Goal: Transaction & Acquisition: Purchase product/service

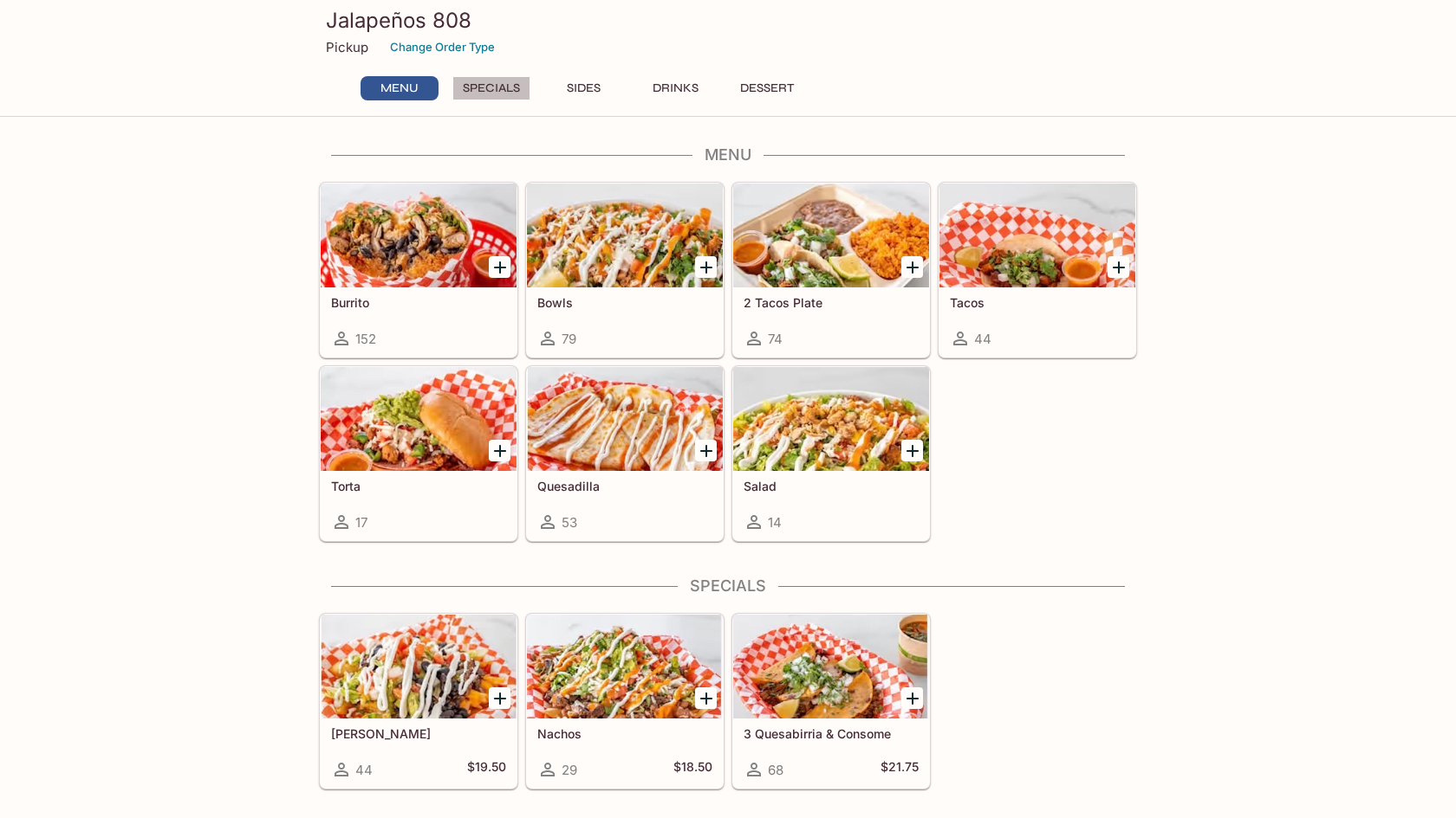
click at [493, 96] on button "Specials" at bounding box center [491, 88] width 78 height 24
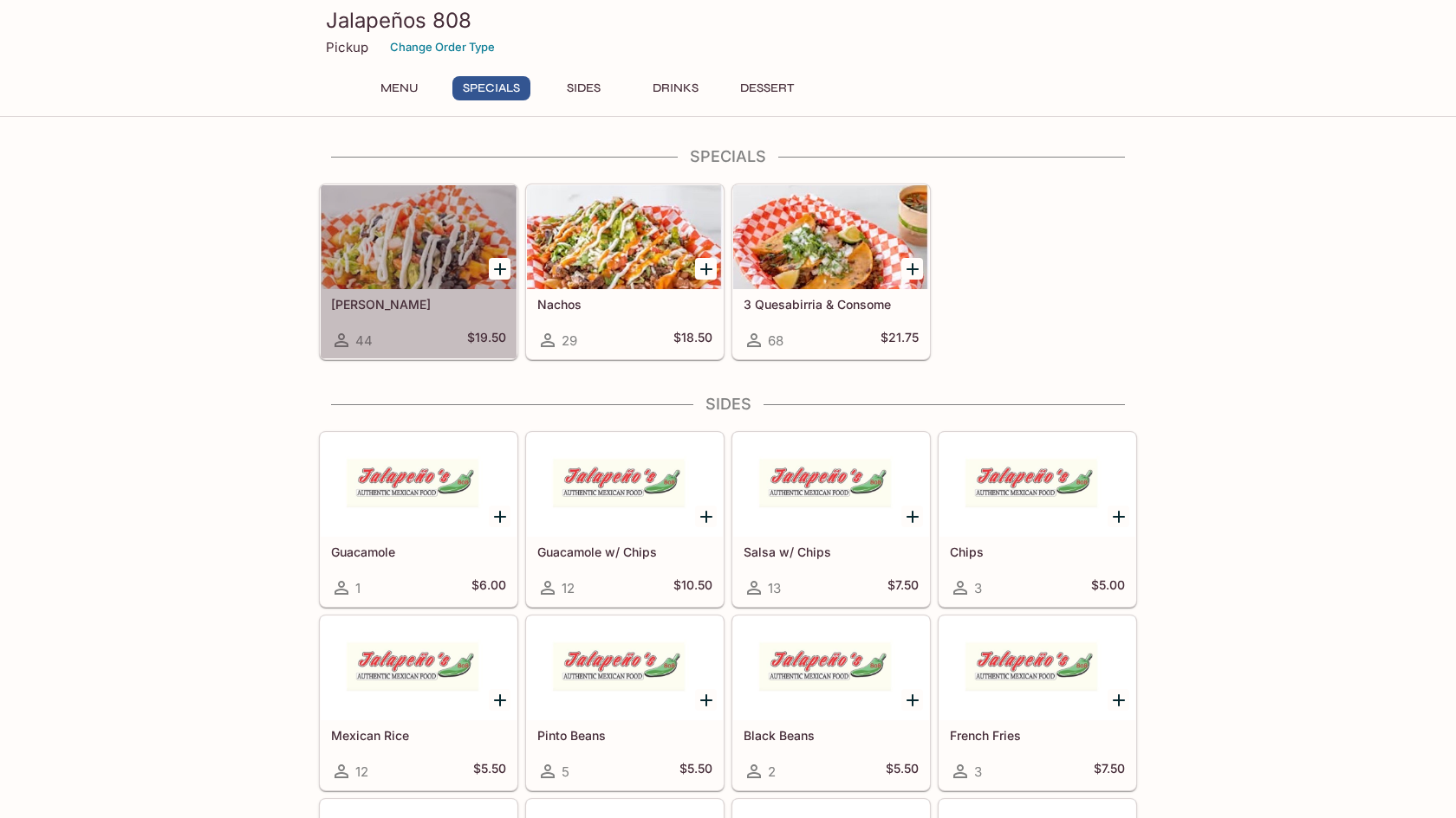
click at [401, 249] on div at bounding box center [418, 237] width 195 height 103
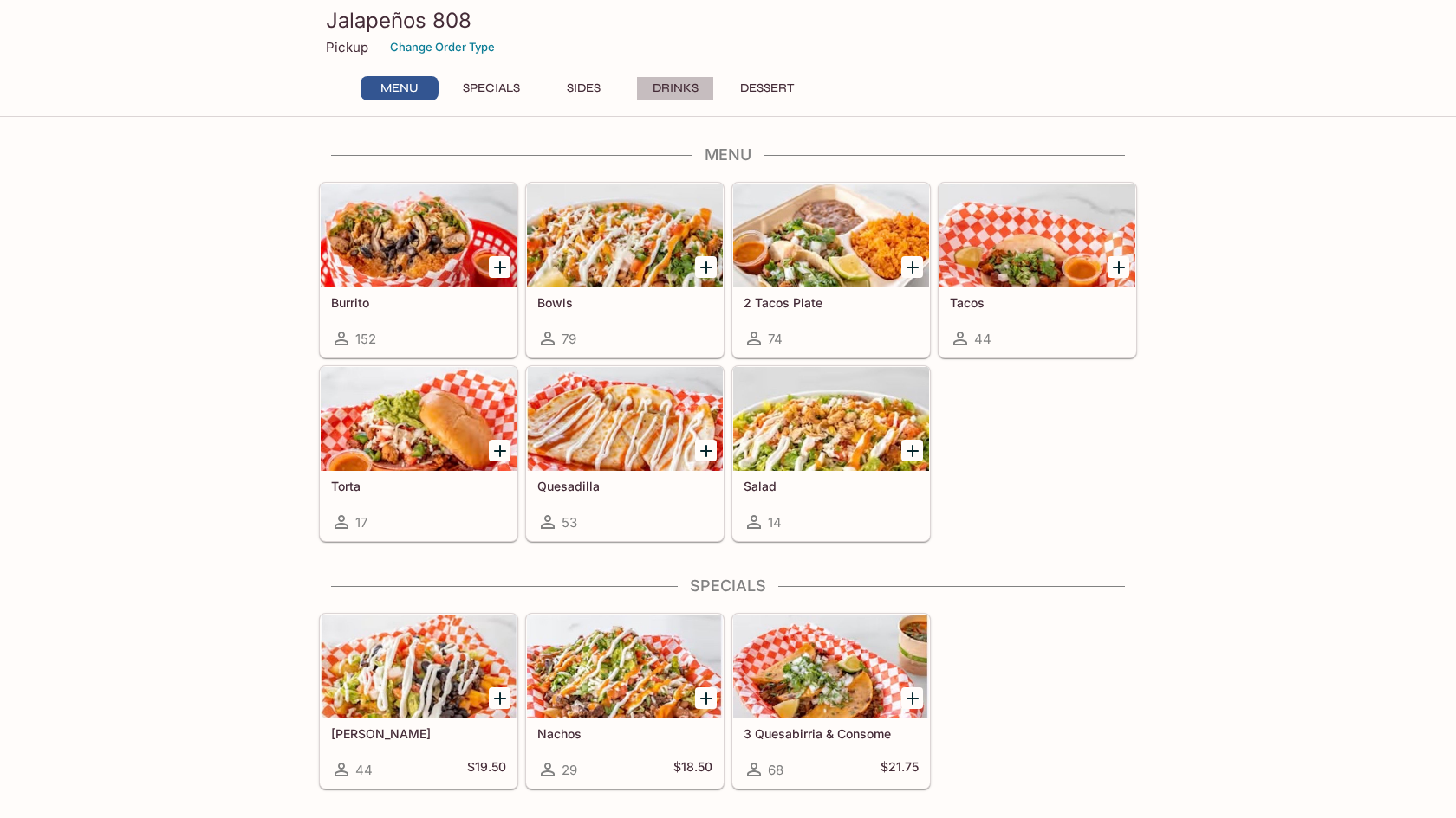
click at [684, 93] on button "Drinks" at bounding box center [674, 88] width 78 height 24
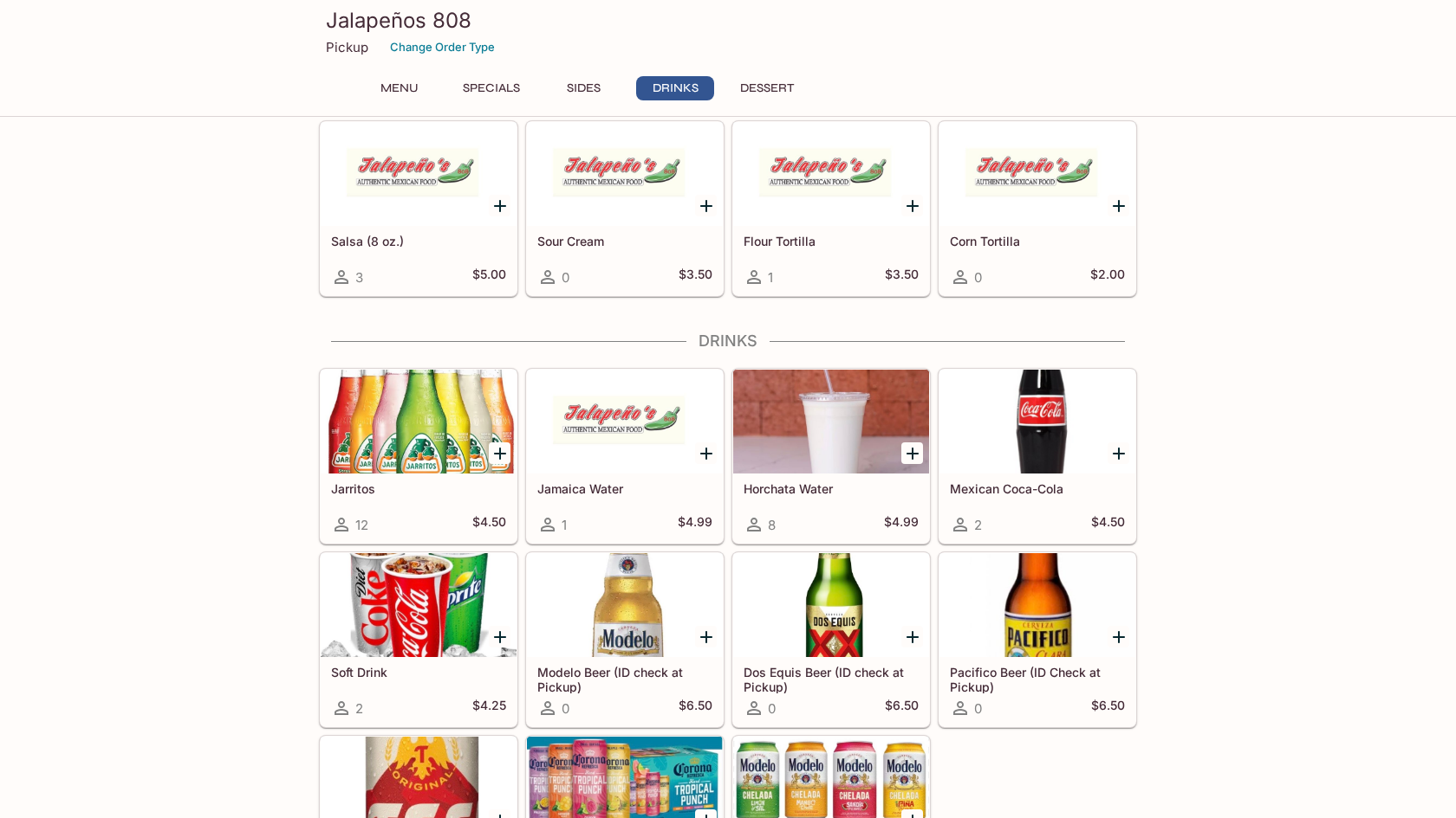
scroll to position [1292, 0]
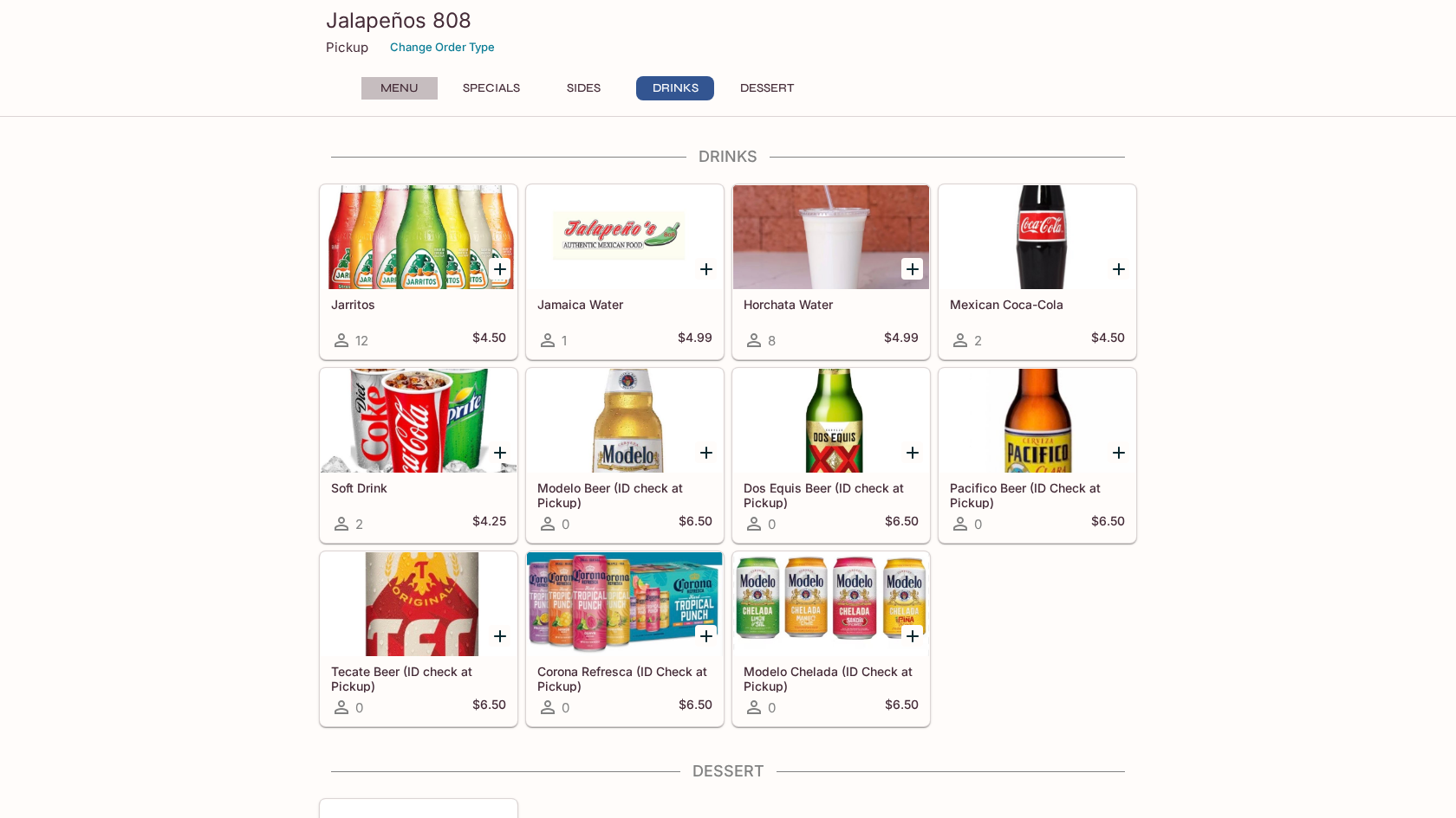
click at [388, 79] on button "Menu" at bounding box center [400, 88] width 78 height 24
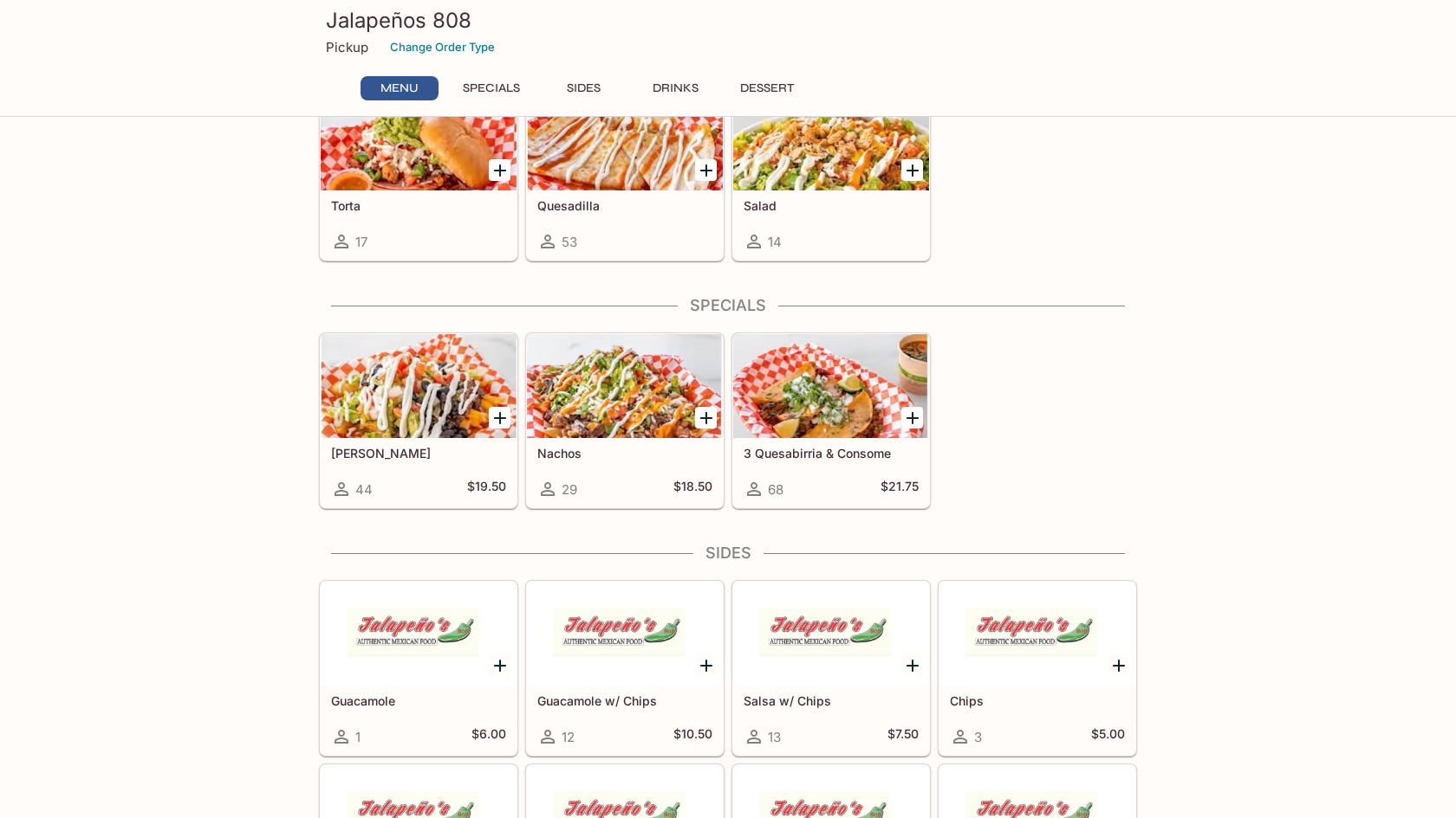
scroll to position [0, 0]
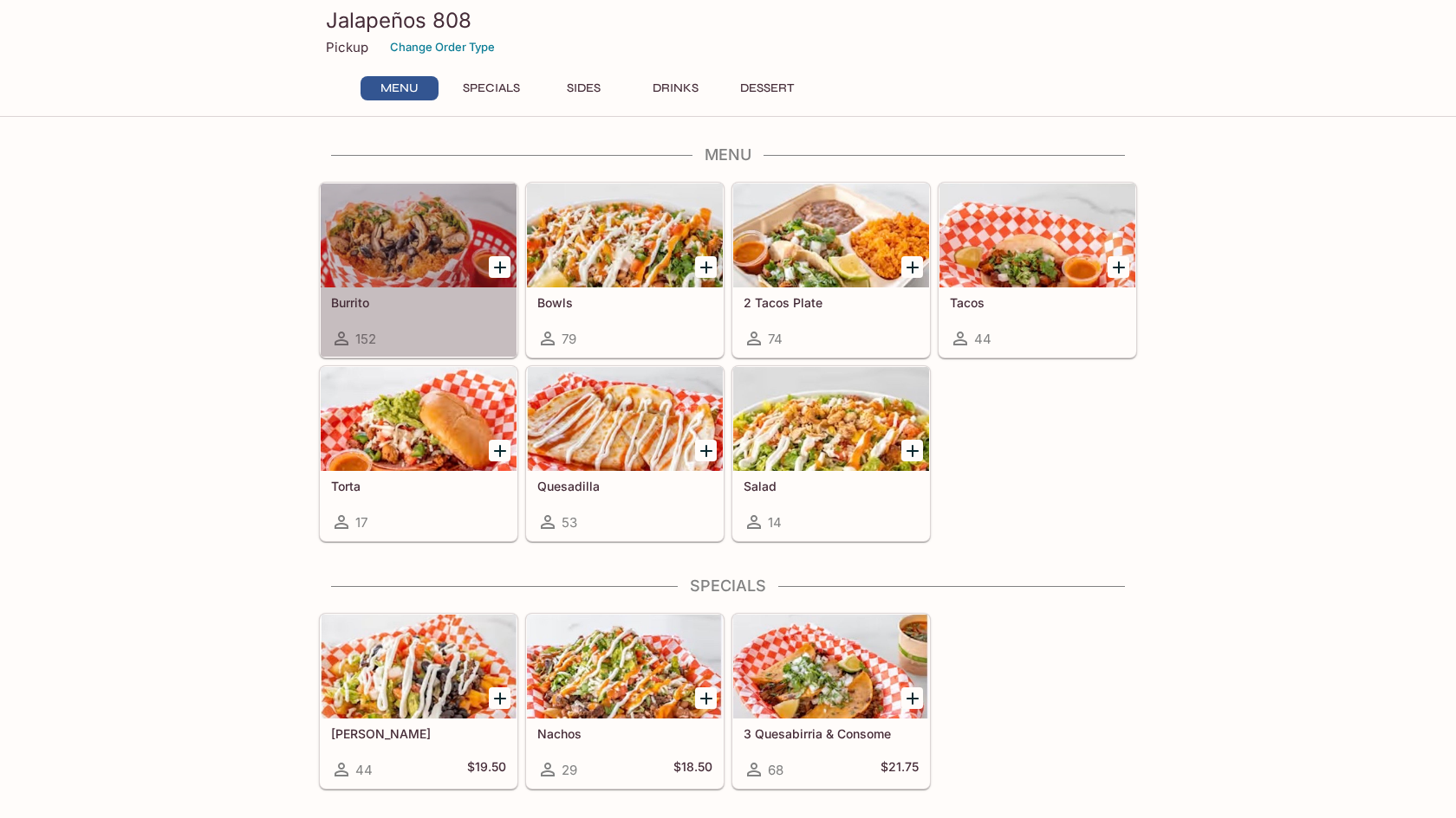
click at [411, 228] on div at bounding box center [418, 235] width 195 height 103
click at [354, 287] on div at bounding box center [418, 235] width 195 height 103
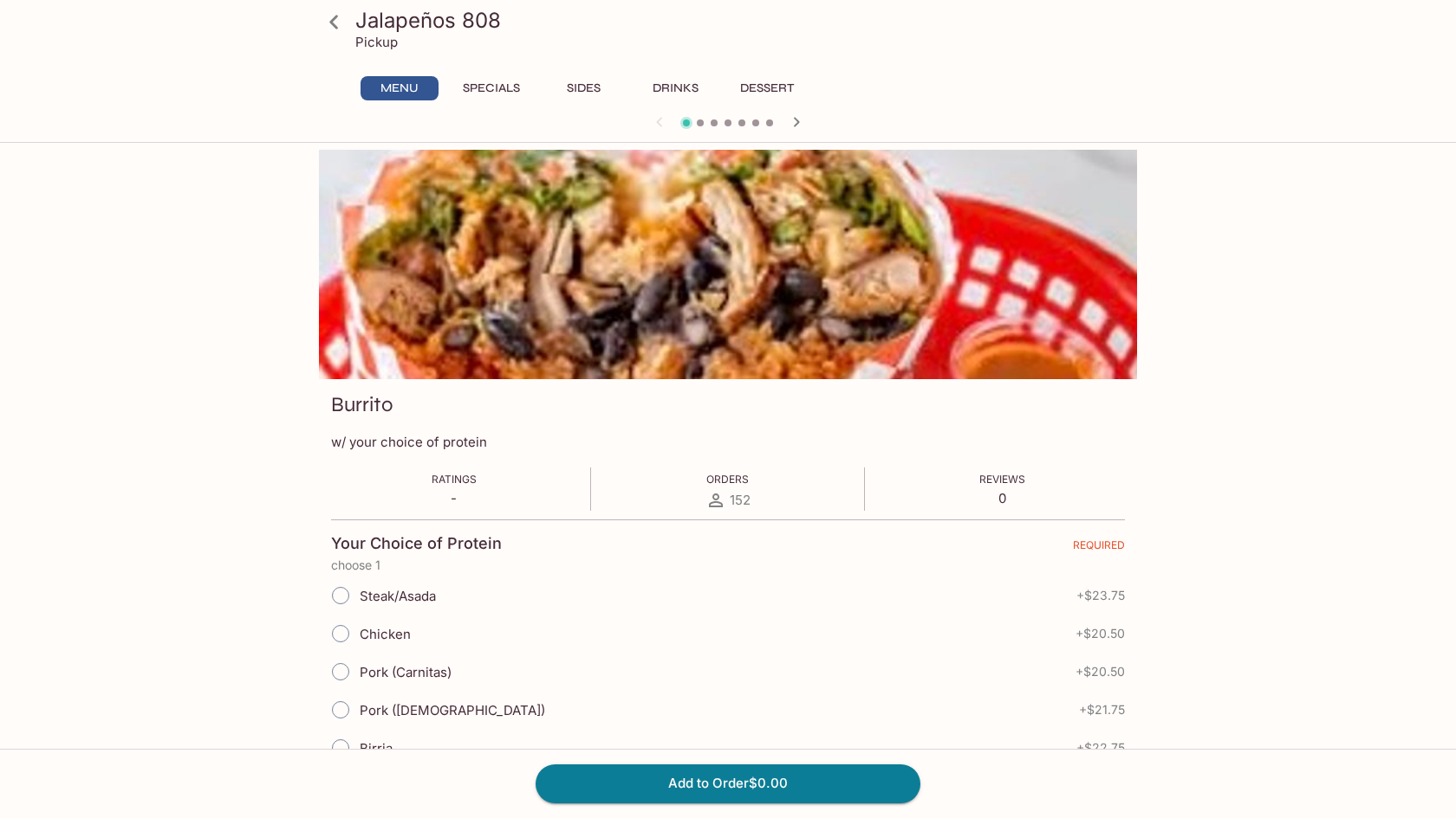
click at [797, 125] on icon "button" at bounding box center [795, 122] width 20 height 20
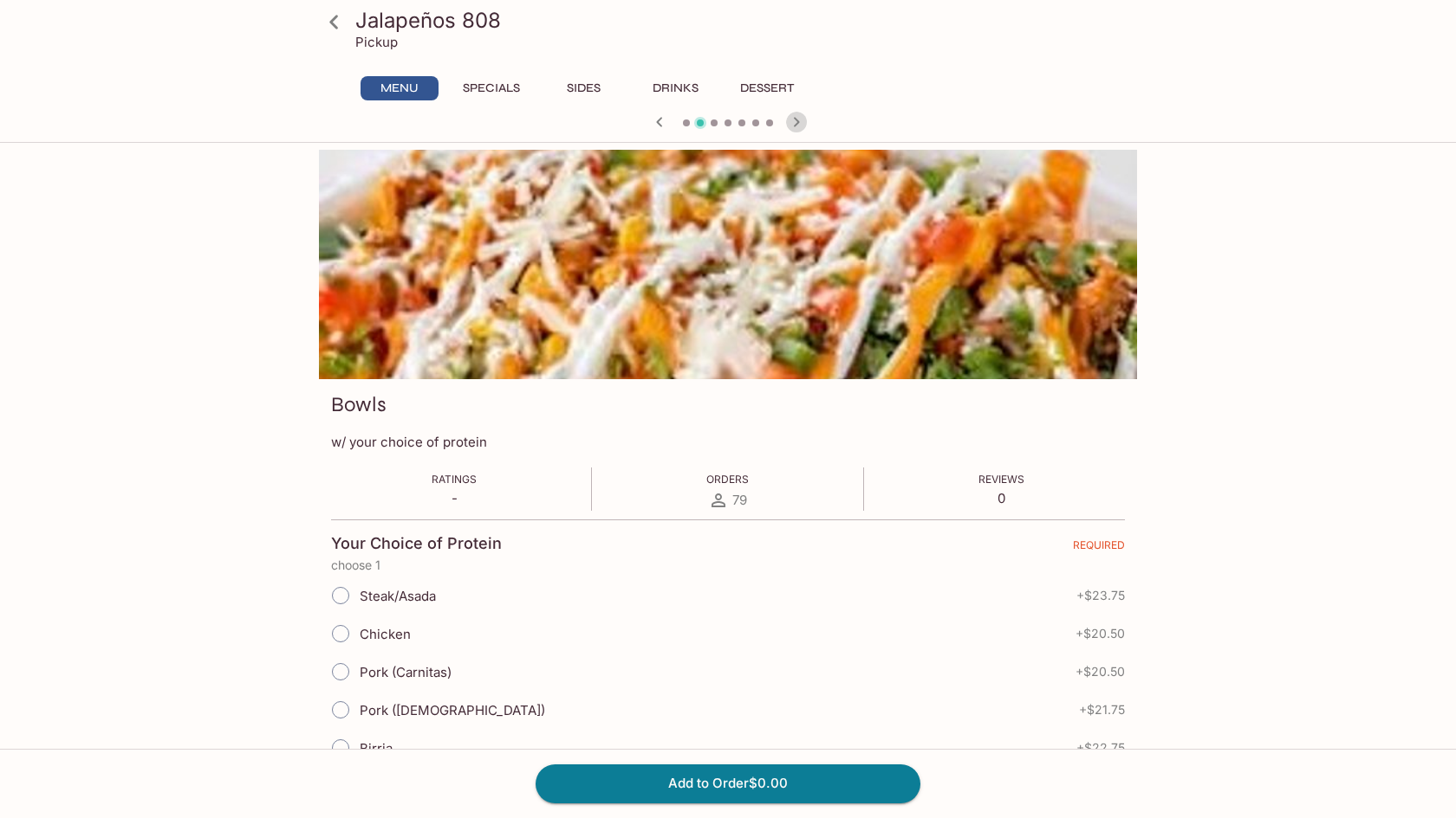
click at [797, 125] on icon "button" at bounding box center [795, 122] width 20 height 20
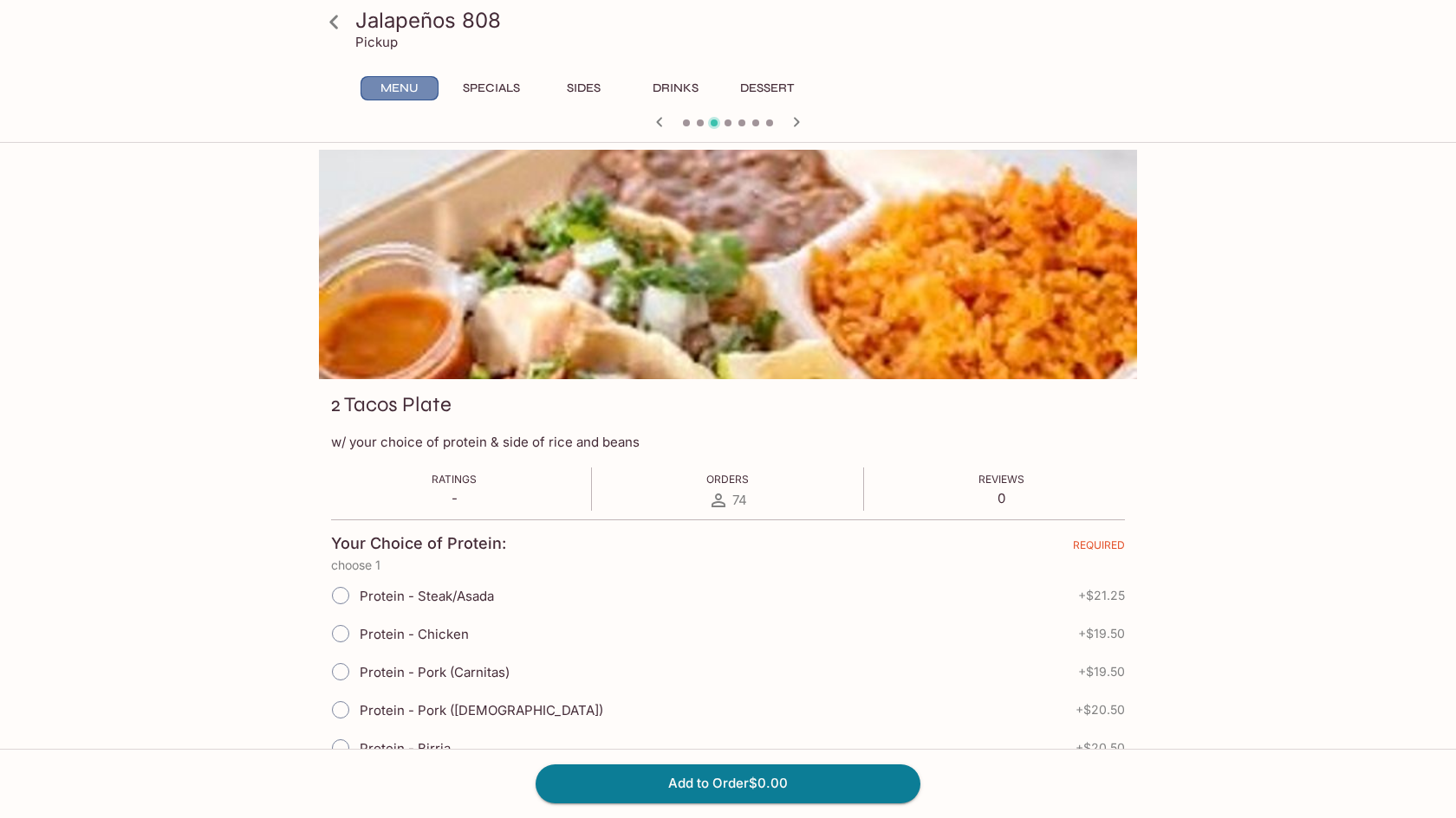
click at [417, 92] on button "Menu" at bounding box center [400, 88] width 78 height 24
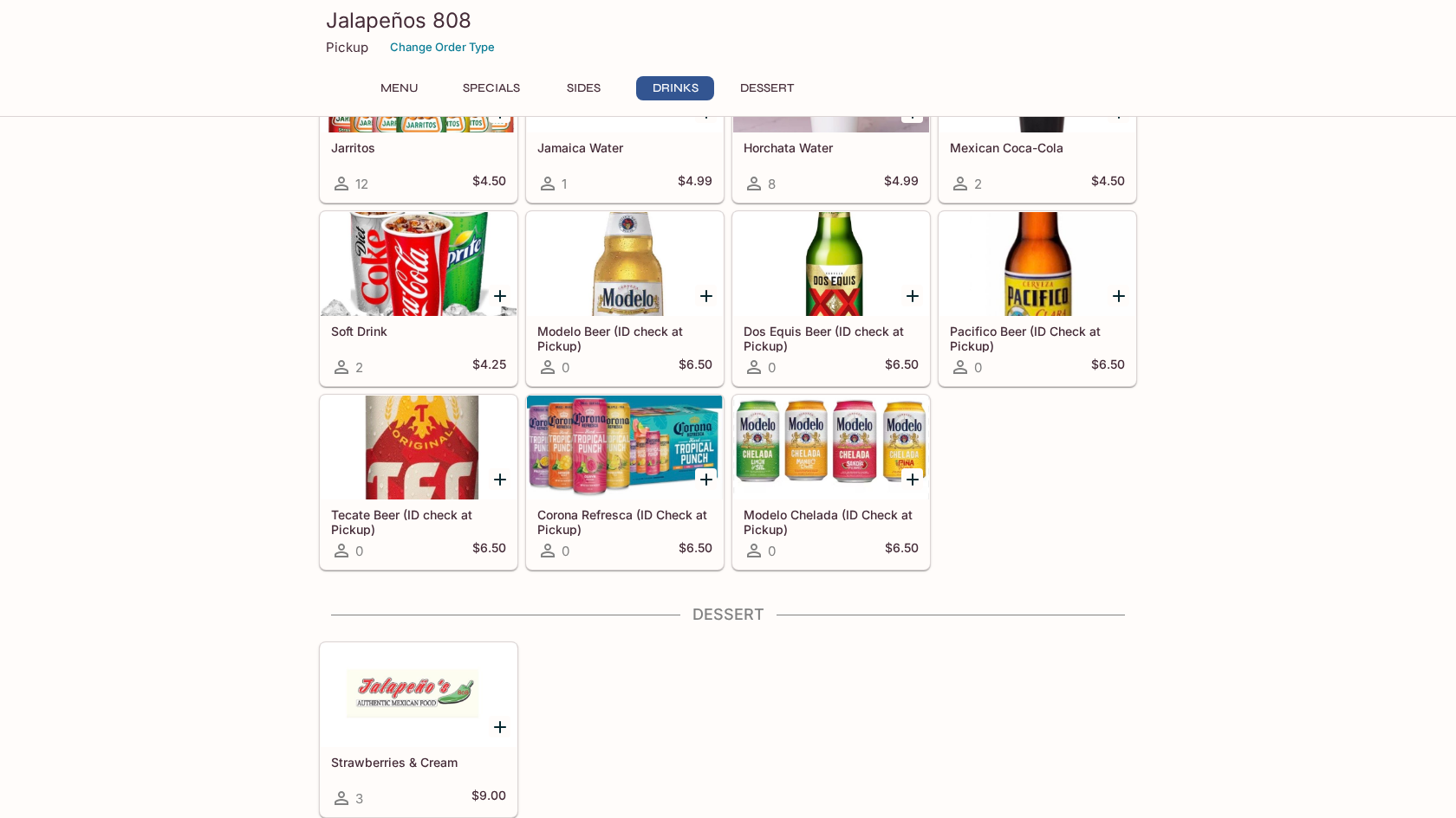
scroll to position [1449, 0]
